Goal: Transaction & Acquisition: Subscribe to service/newsletter

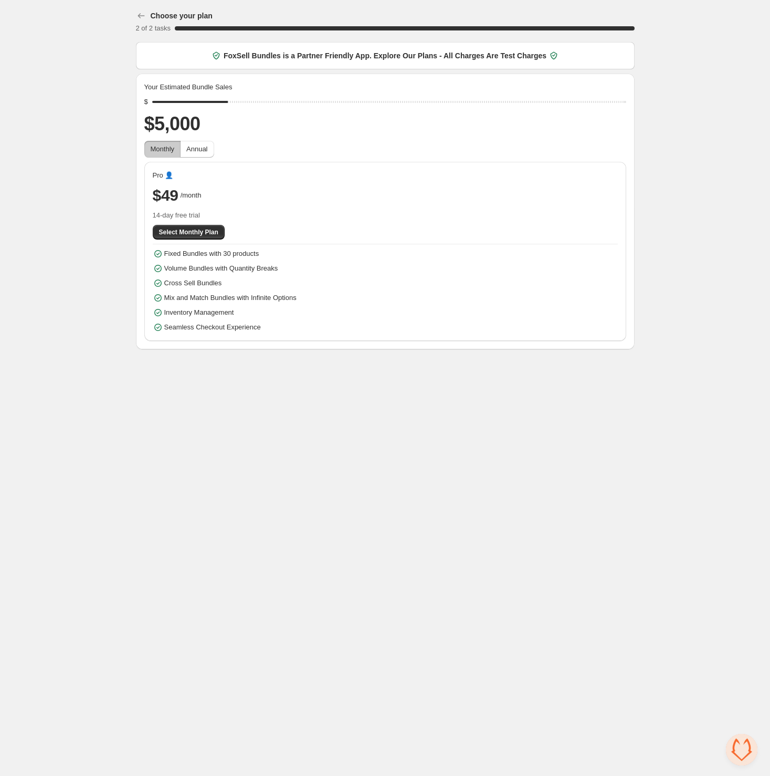
click at [679, 253] on div "Choose your plan 2 of 2 tasks 100 % FoxSell Bundles is a Partner Friendly App. …" at bounding box center [385, 176] width 770 height 353
click at [205, 232] on span "Select Monthly Plan" at bounding box center [188, 232] width 59 height 8
